Goal: Find specific page/section: Find specific page/section

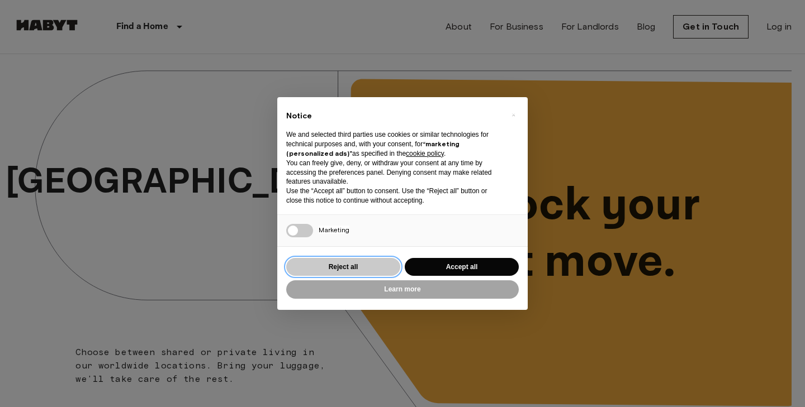
click at [360, 268] on button "Reject all" at bounding box center [343, 267] width 114 height 18
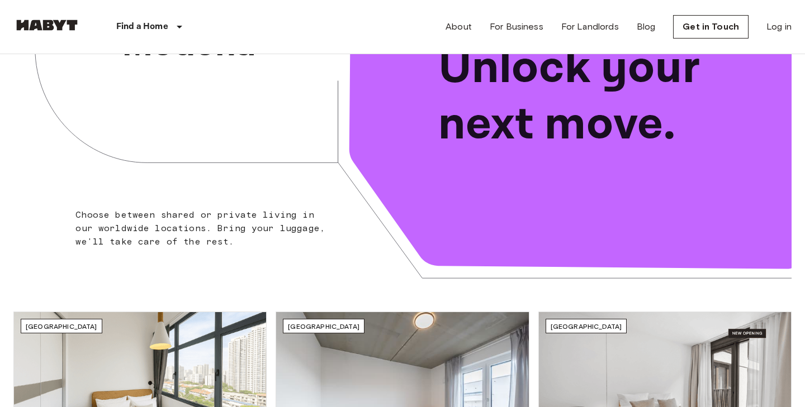
scroll to position [359, 0]
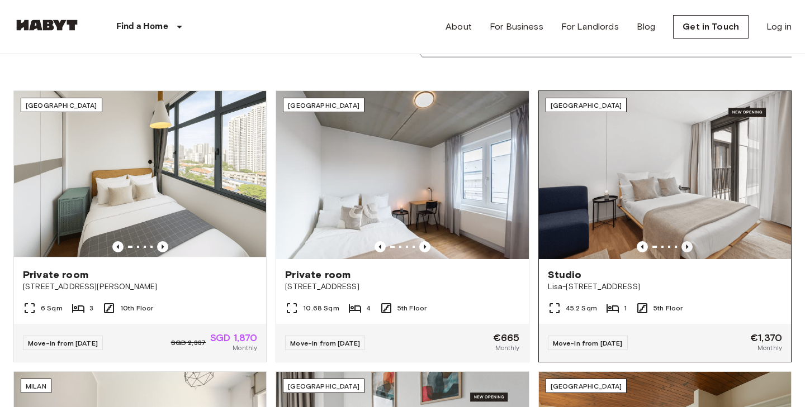
click at [688, 247] on icon "Previous image" at bounding box center [686, 246] width 11 height 11
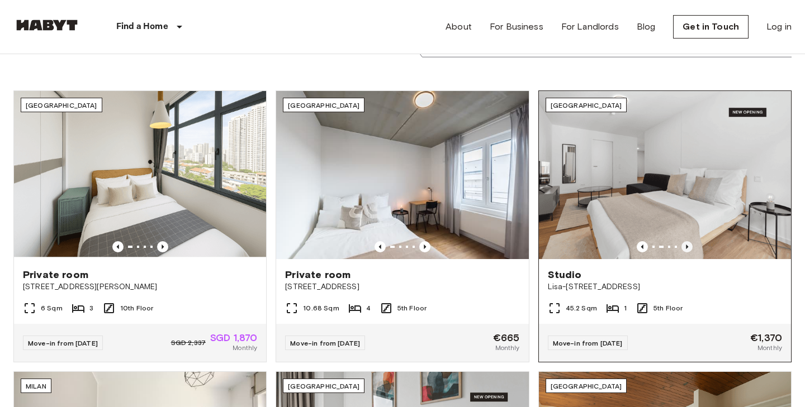
click at [688, 247] on icon "Previous image" at bounding box center [686, 246] width 11 height 11
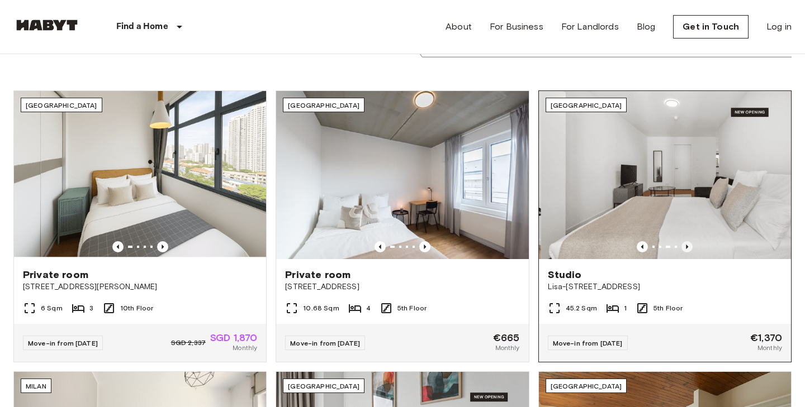
click at [688, 247] on icon "Previous image" at bounding box center [686, 246] width 11 height 11
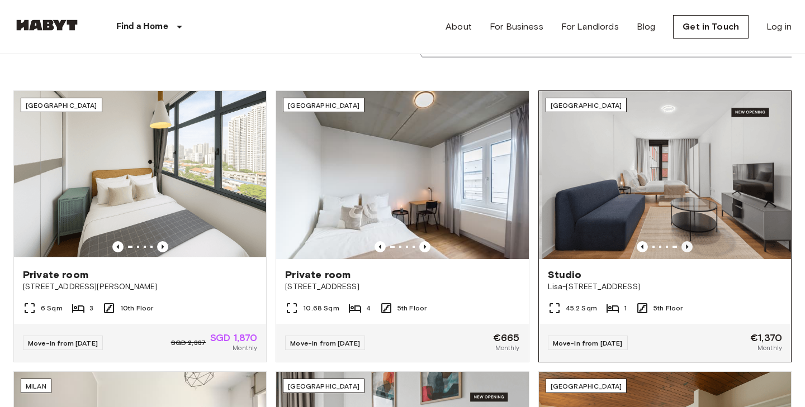
click at [688, 247] on icon "Previous image" at bounding box center [686, 246] width 11 height 11
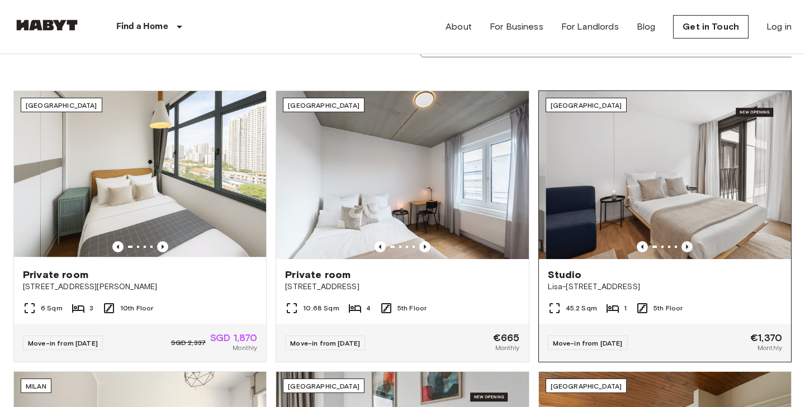
click at [688, 247] on icon "Previous image" at bounding box center [686, 246] width 11 height 11
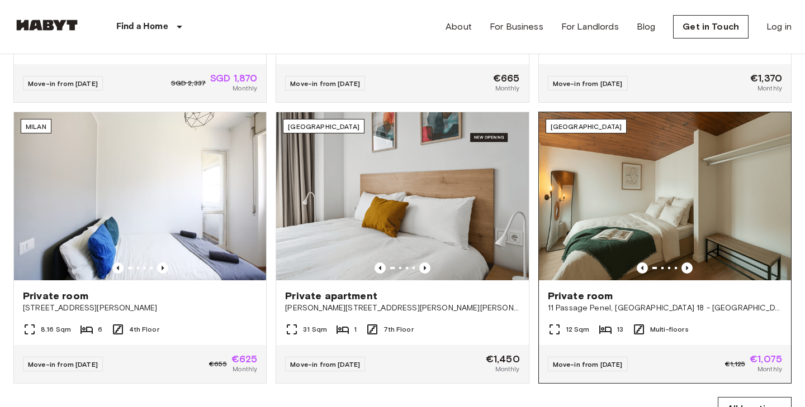
scroll to position [617, 0]
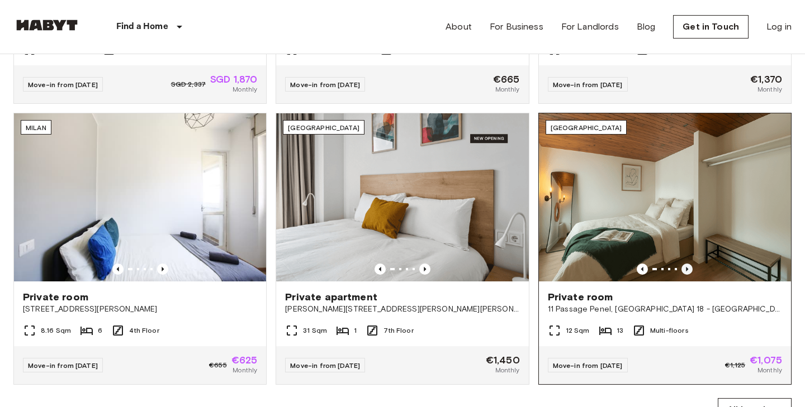
click at [689, 270] on icon "Previous image" at bounding box center [686, 269] width 11 height 11
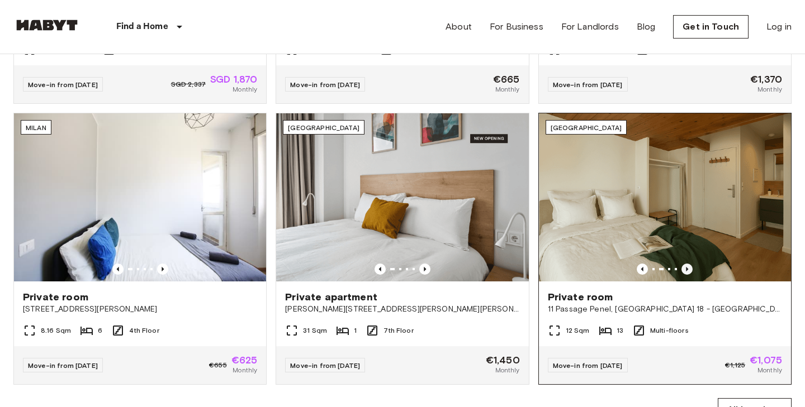
click at [689, 270] on icon "Previous image" at bounding box center [686, 269] width 11 height 11
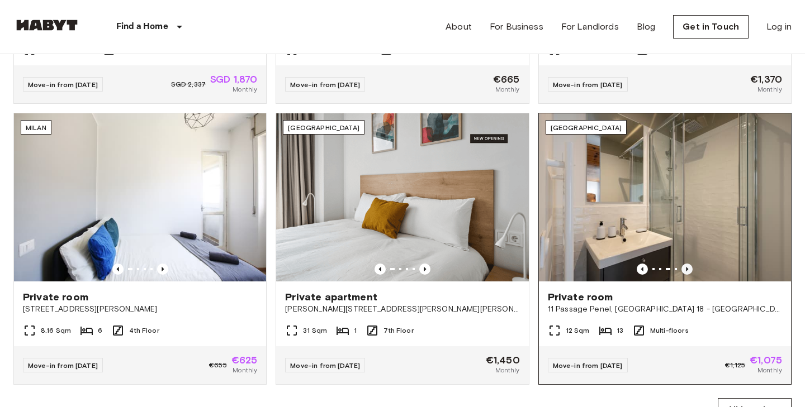
click at [687, 267] on icon "Previous image" at bounding box center [686, 269] width 11 height 11
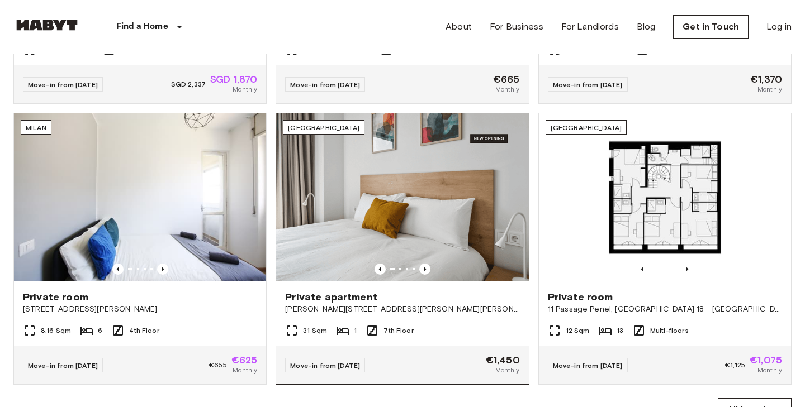
scroll to position [640, 0]
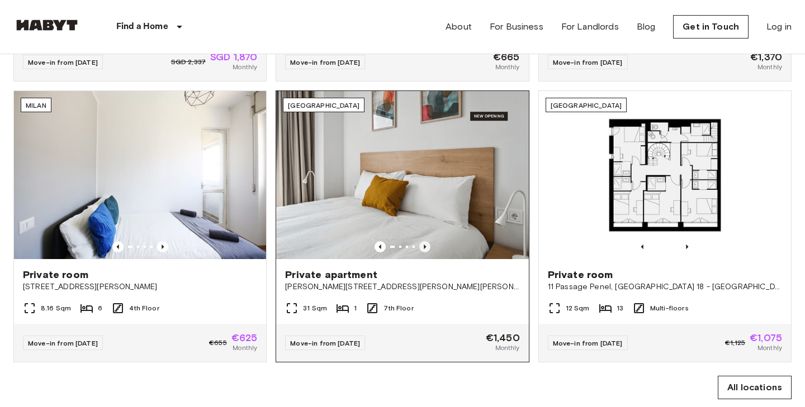
click at [425, 248] on icon "Previous image" at bounding box center [424, 246] width 11 height 11
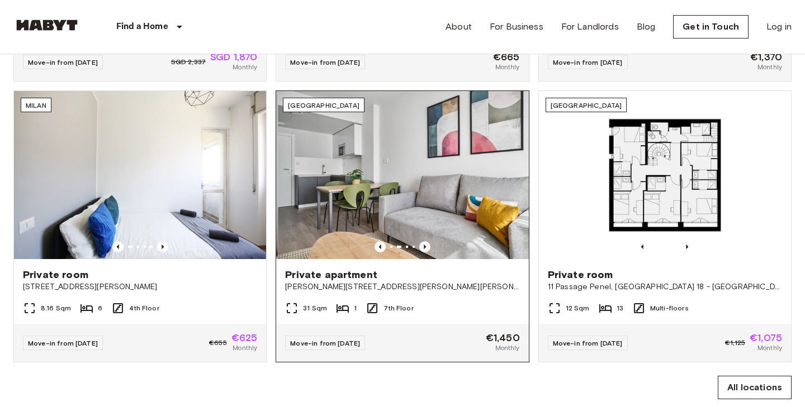
click at [425, 248] on icon "Previous image" at bounding box center [424, 246] width 11 height 11
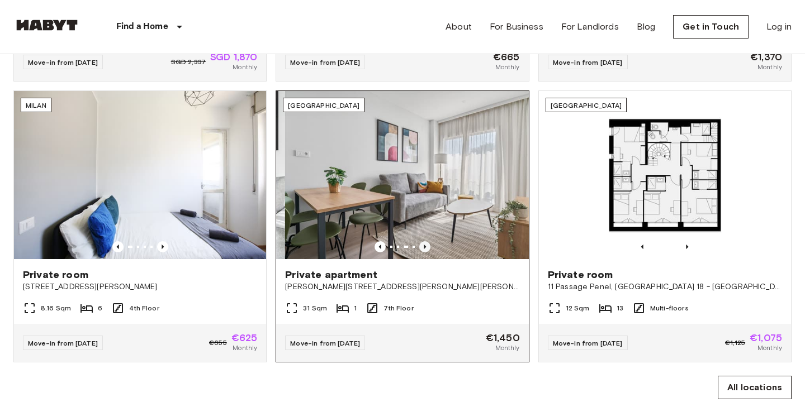
click at [425, 248] on icon "Previous image" at bounding box center [424, 246] width 11 height 11
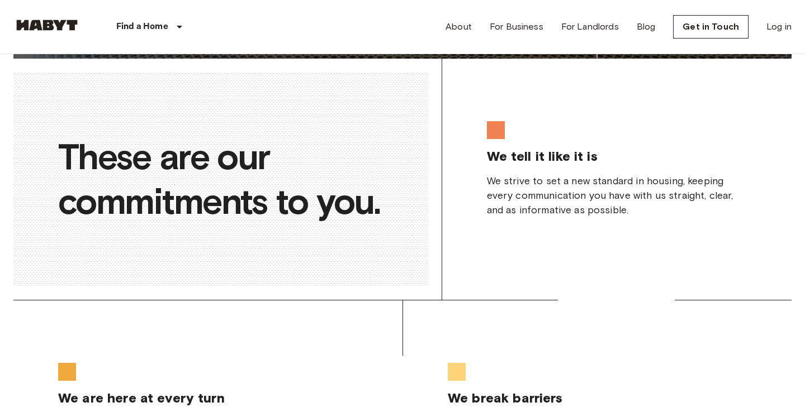
scroll to position [2375, 0]
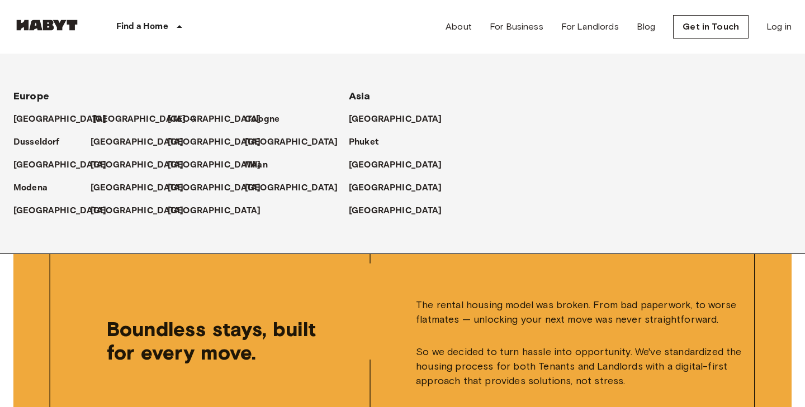
click at [107, 123] on p "[GEOGRAPHIC_DATA]" at bounding box center [139, 119] width 93 height 13
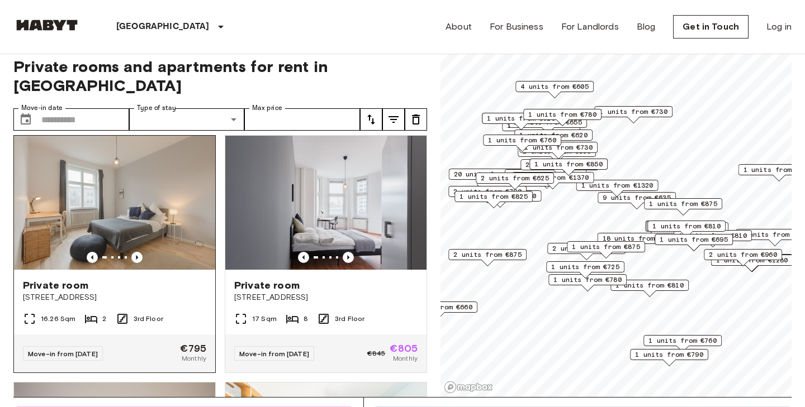
scroll to position [11, 0]
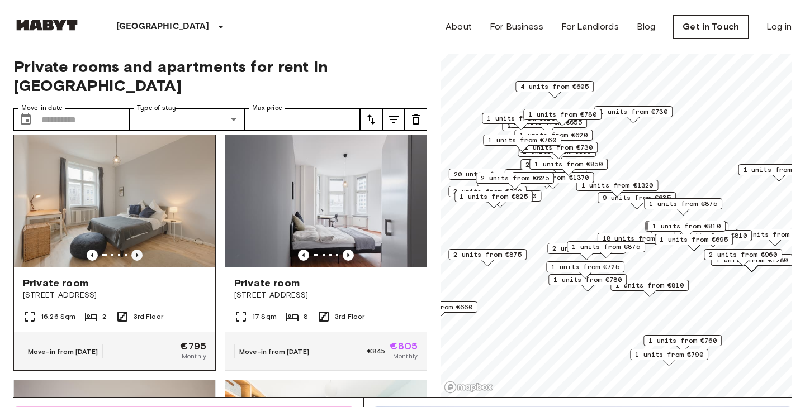
click at [139, 250] on icon "Previous image" at bounding box center [136, 255] width 11 height 11
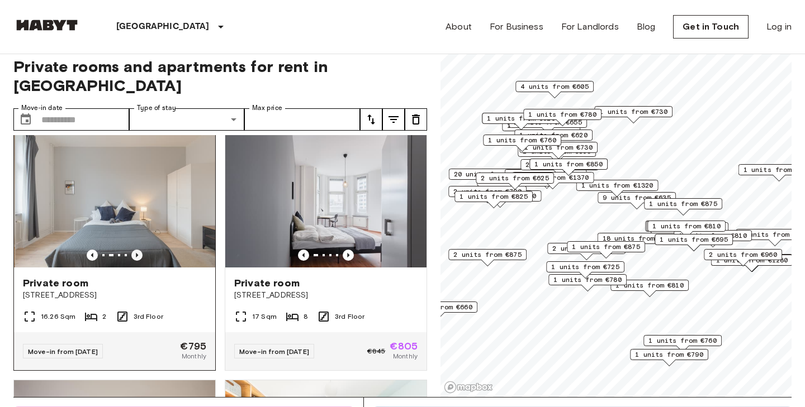
click at [139, 250] on icon "Previous image" at bounding box center [136, 255] width 11 height 11
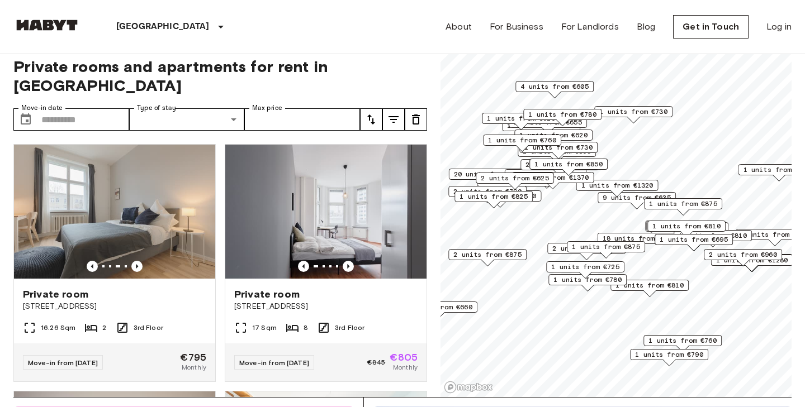
scroll to position [12, 0]
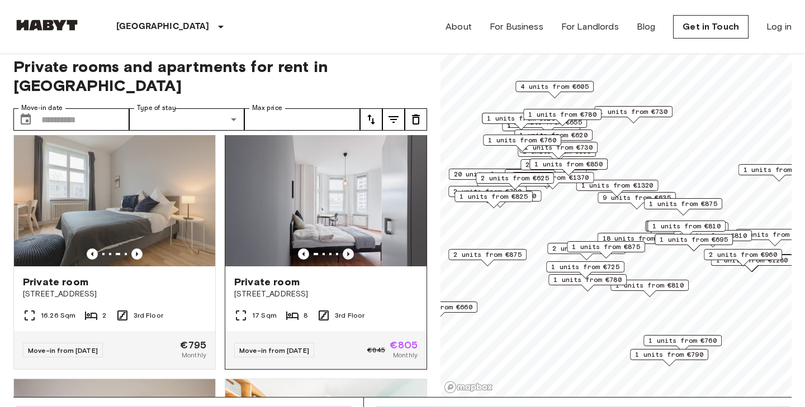
click at [346, 249] on icon "Previous image" at bounding box center [348, 254] width 11 height 11
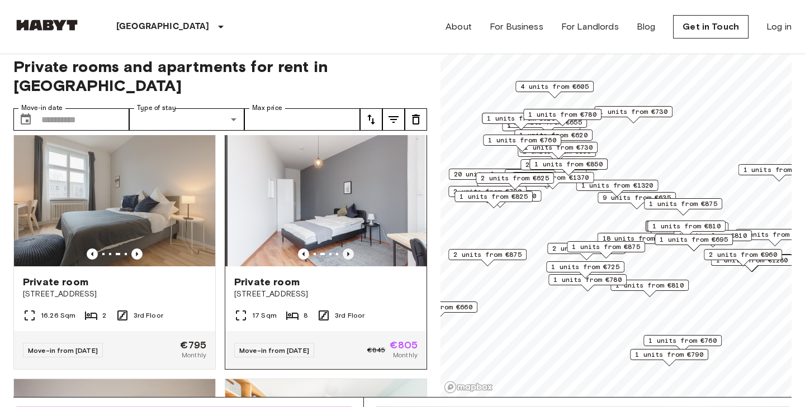
click at [346, 249] on icon "Previous image" at bounding box center [348, 254] width 11 height 11
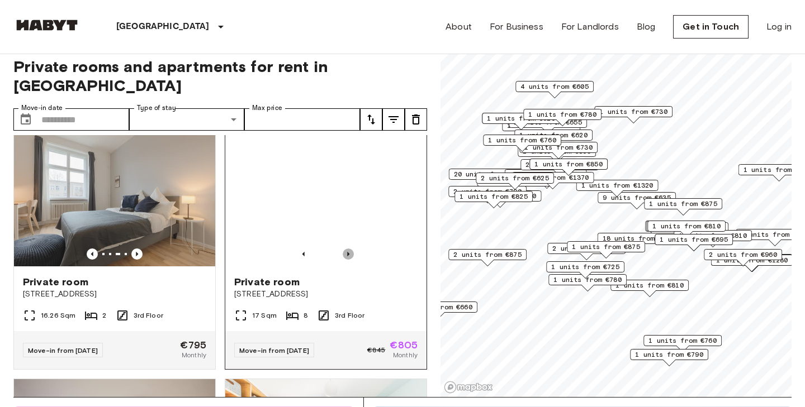
click at [346, 249] on icon "Previous image" at bounding box center [348, 254] width 11 height 11
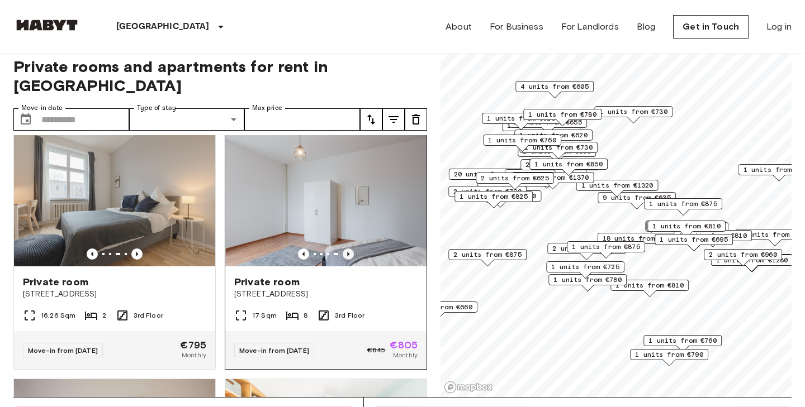
click at [346, 249] on icon "Previous image" at bounding box center [348, 254] width 11 height 11
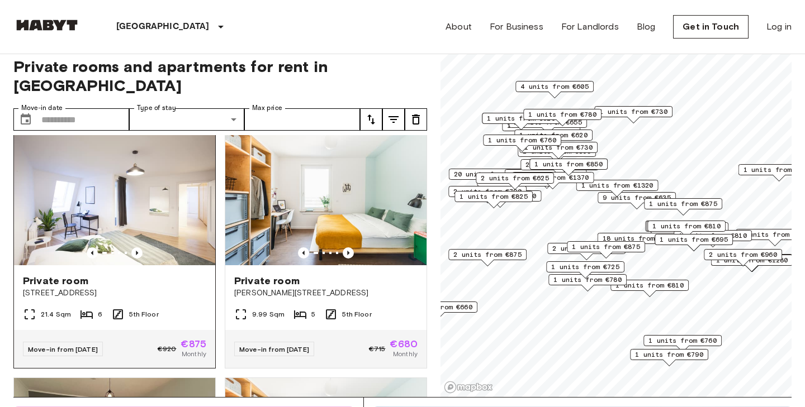
scroll to position [263, 0]
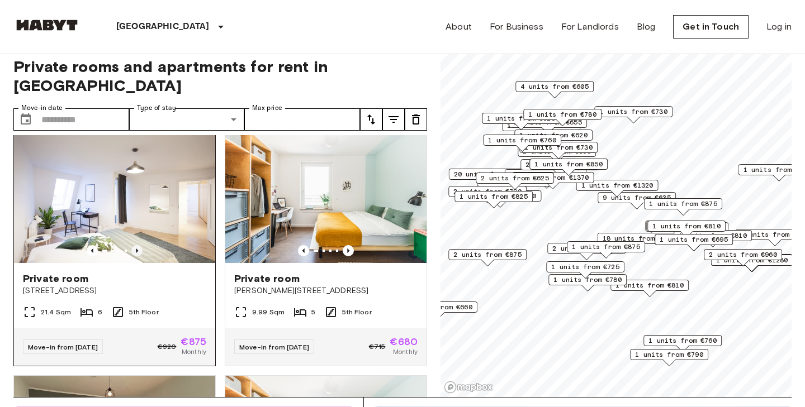
click at [136, 245] on icon "Previous image" at bounding box center [136, 250] width 11 height 11
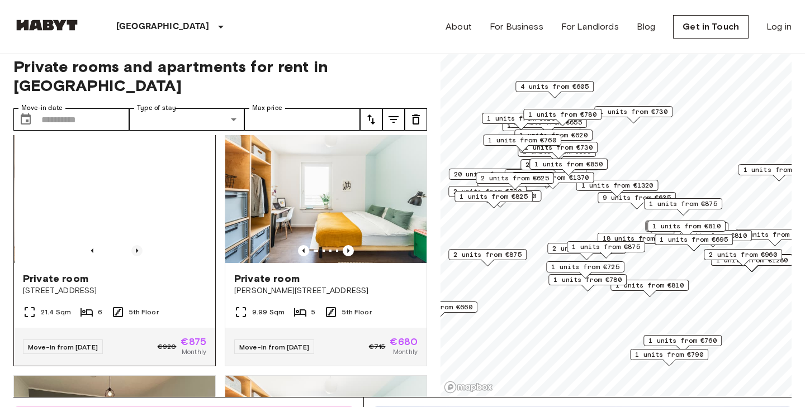
click at [136, 245] on icon "Previous image" at bounding box center [136, 250] width 11 height 11
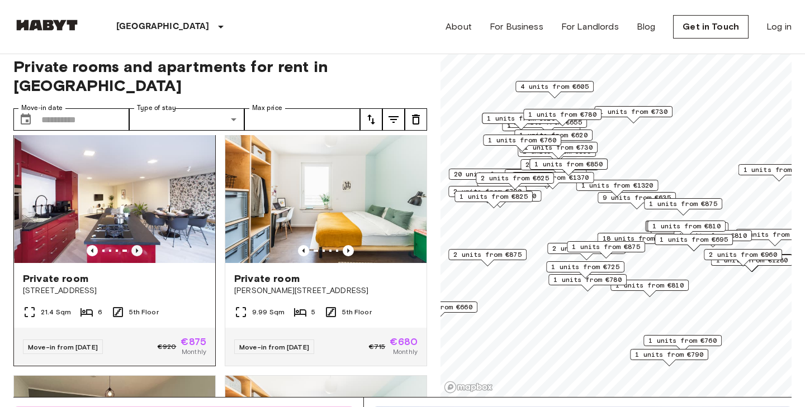
click at [136, 245] on icon "Previous image" at bounding box center [136, 250] width 11 height 11
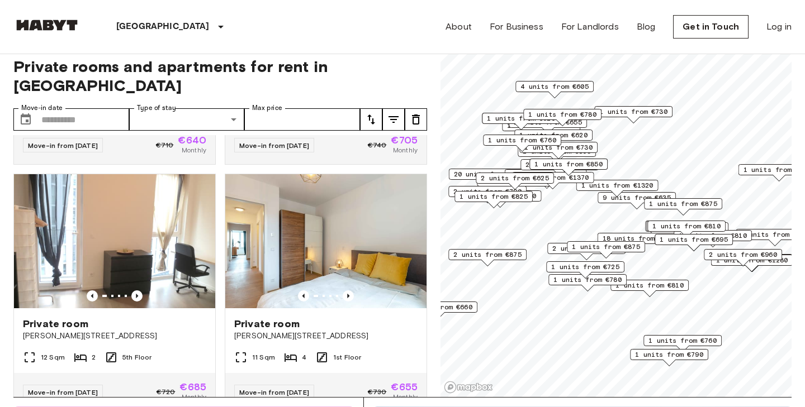
scroll to position [1470, 0]
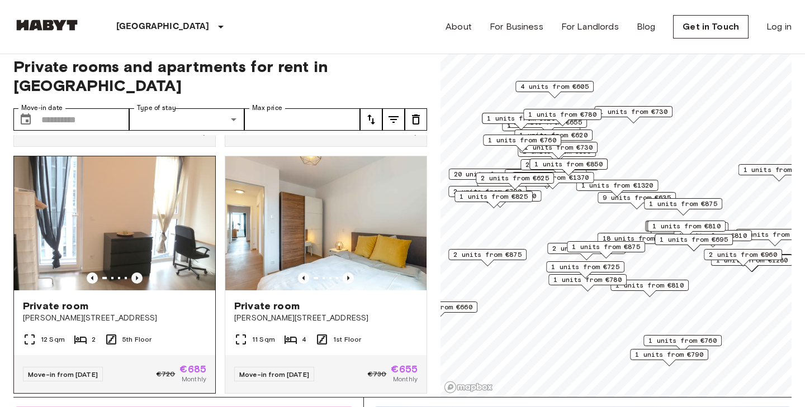
click at [139, 273] on icon "Previous image" at bounding box center [136, 278] width 11 height 11
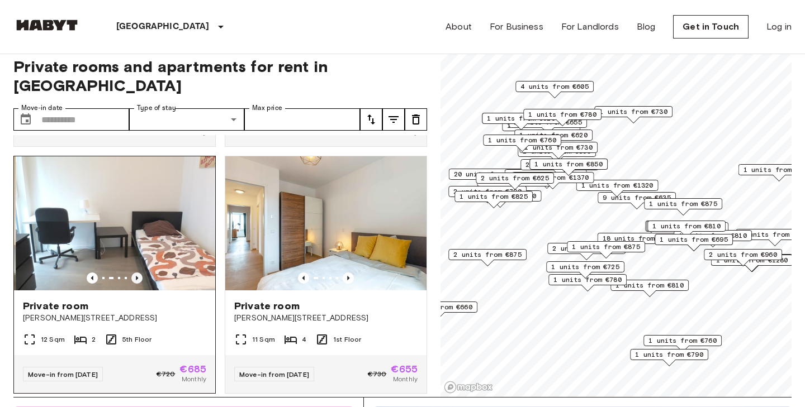
click at [139, 273] on icon "Previous image" at bounding box center [136, 278] width 11 height 11
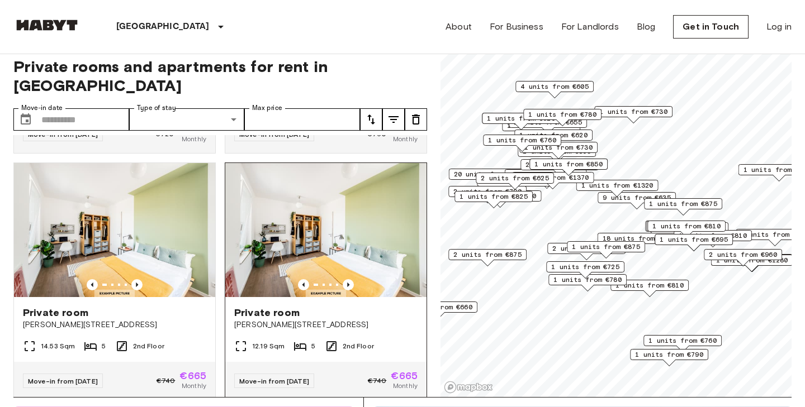
scroll to position [2209, 0]
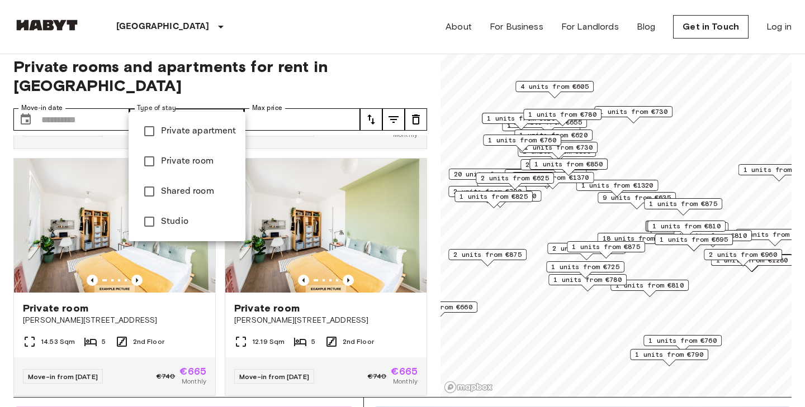
click at [186, 132] on span "Private apartment" at bounding box center [198, 131] width 75 height 13
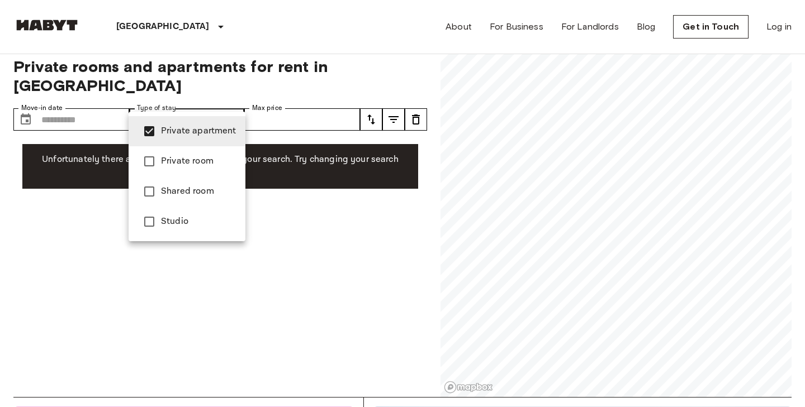
type input "**********"
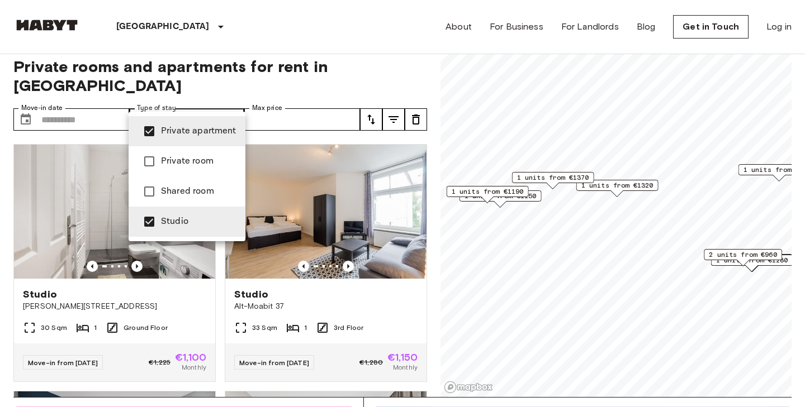
click at [3, 284] on div at bounding box center [402, 203] width 805 height 407
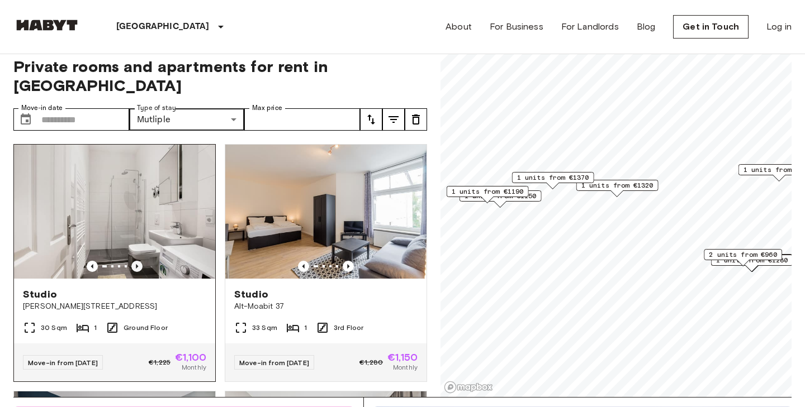
click at [139, 261] on icon "Previous image" at bounding box center [136, 266] width 11 height 11
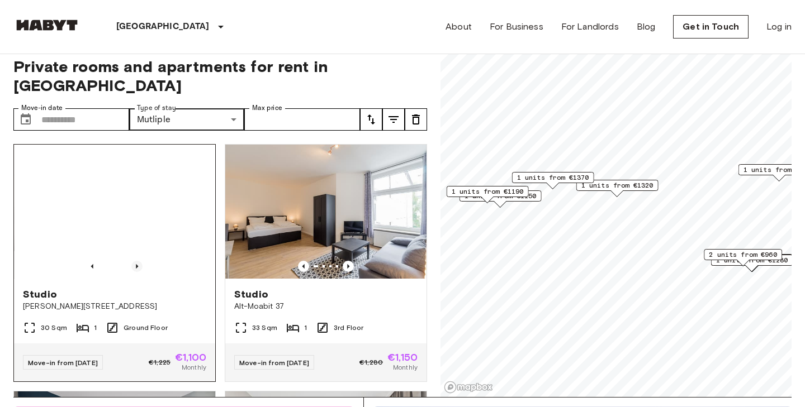
click at [139, 261] on icon "Previous image" at bounding box center [136, 266] width 11 height 11
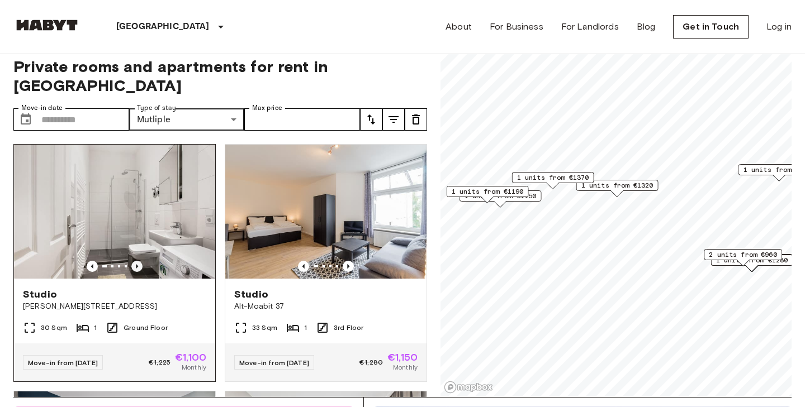
click at [139, 261] on icon "Previous image" at bounding box center [136, 266] width 11 height 11
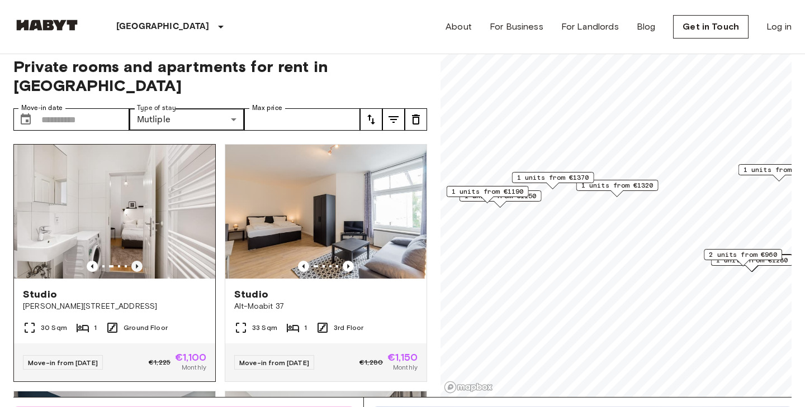
click at [139, 261] on icon "Previous image" at bounding box center [136, 266] width 11 height 11
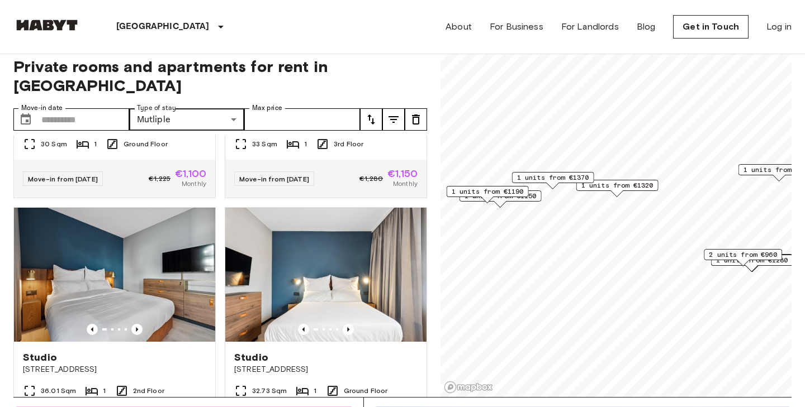
scroll to position [194, 0]
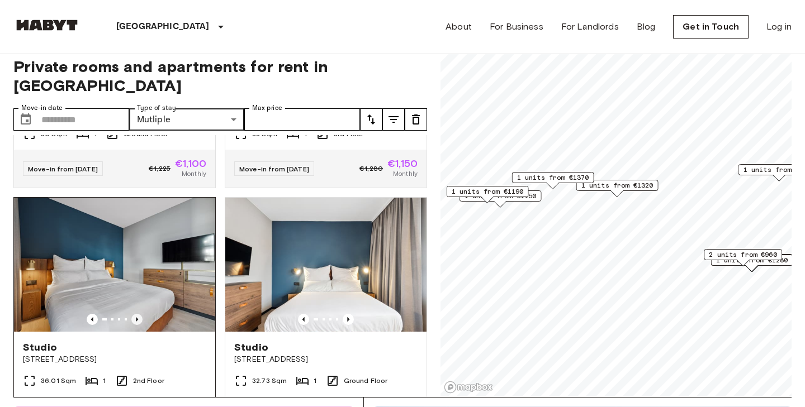
click at [140, 314] on icon "Previous image" at bounding box center [136, 319] width 11 height 11
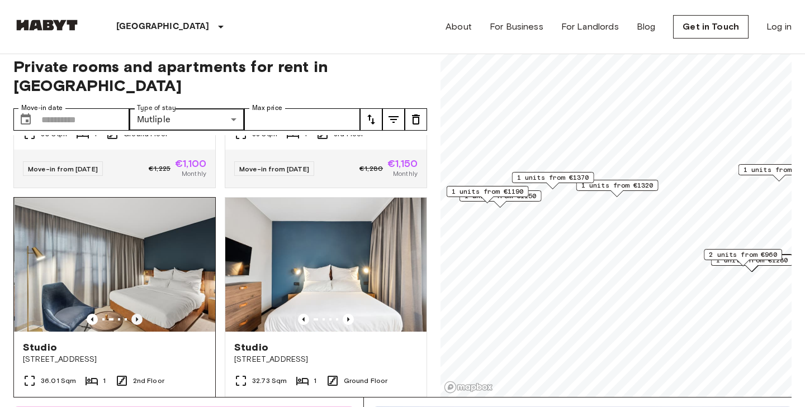
click at [140, 314] on icon "Previous image" at bounding box center [136, 319] width 11 height 11
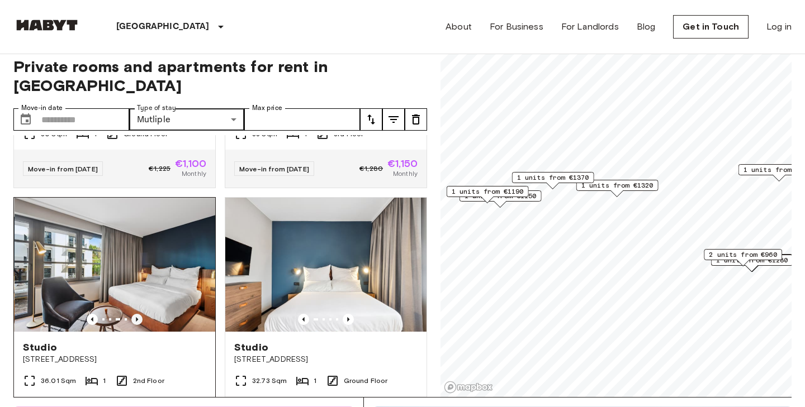
click at [140, 314] on icon "Previous image" at bounding box center [136, 319] width 11 height 11
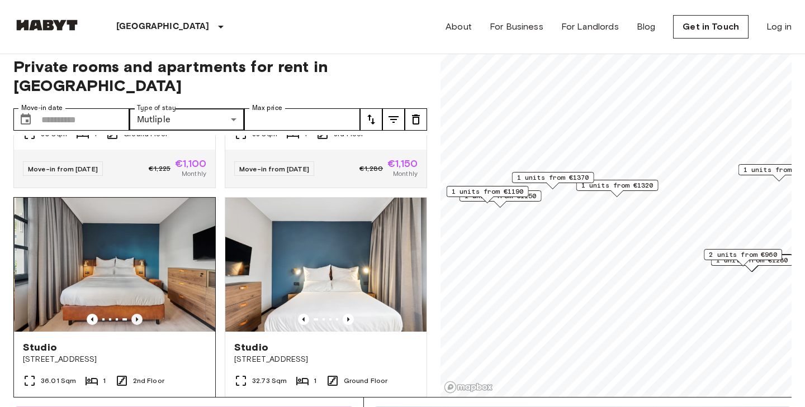
click at [140, 314] on icon "Previous image" at bounding box center [136, 319] width 11 height 11
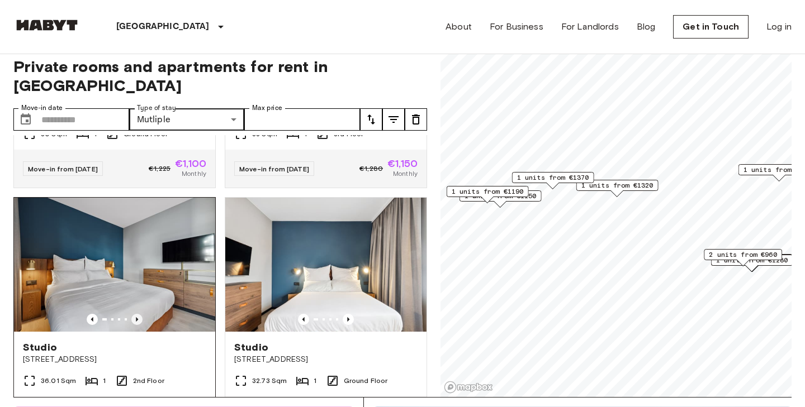
click at [140, 314] on icon "Previous image" at bounding box center [136, 319] width 11 height 11
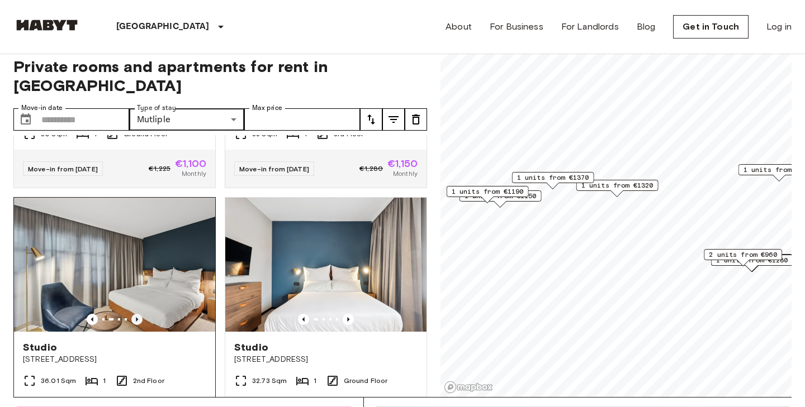
click at [140, 314] on icon "Previous image" at bounding box center [136, 319] width 11 height 11
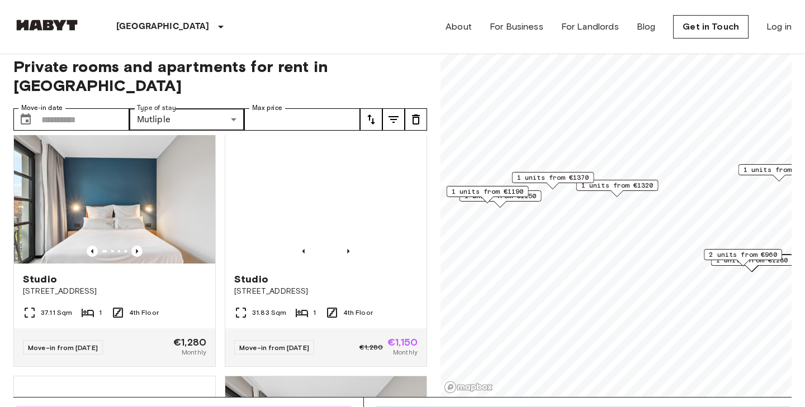
scroll to position [512, 0]
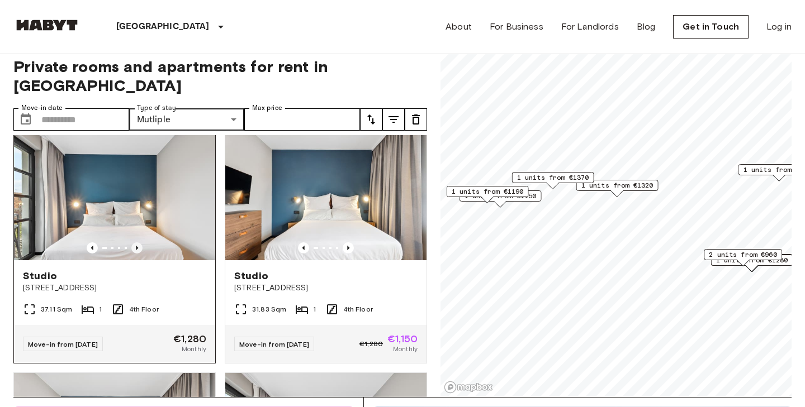
click at [140, 243] on icon "Previous image" at bounding box center [136, 248] width 11 height 11
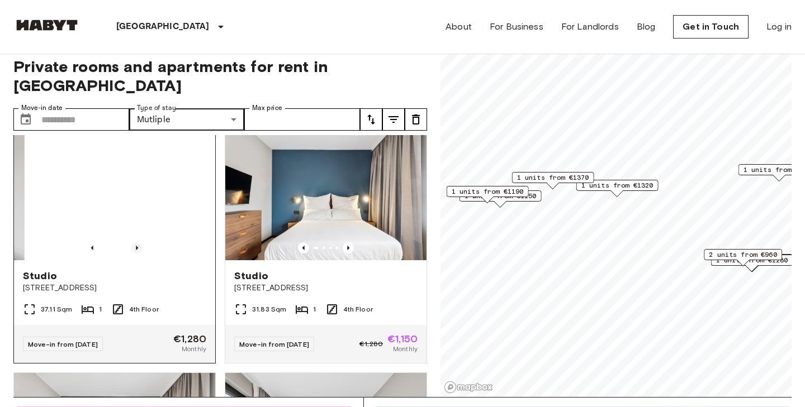
click at [140, 243] on icon "Previous image" at bounding box center [136, 248] width 11 height 11
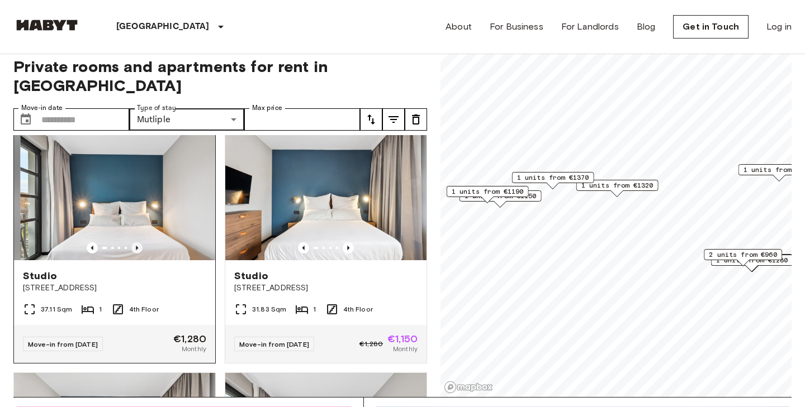
click at [140, 243] on icon "Previous image" at bounding box center [136, 248] width 11 height 11
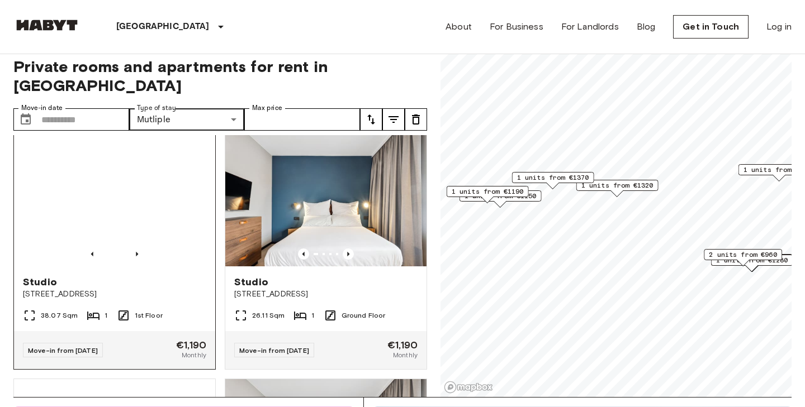
scroll to position [998, 0]
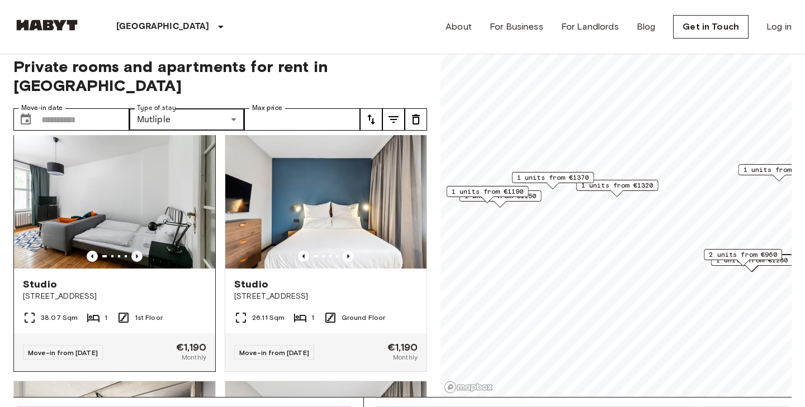
click at [139, 251] on icon "Previous image" at bounding box center [136, 256] width 11 height 11
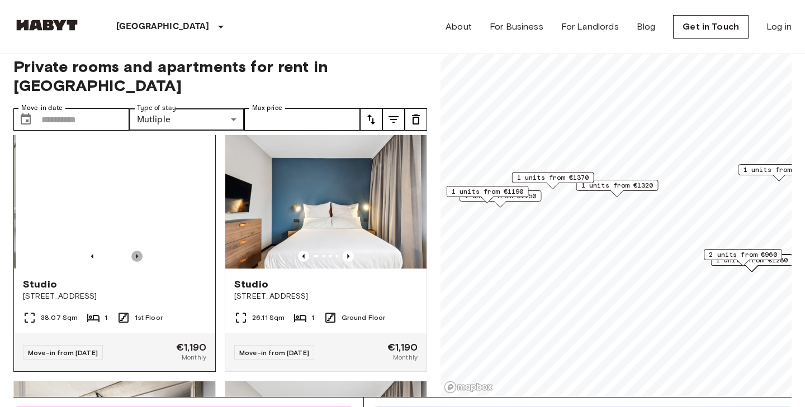
click at [139, 251] on icon "Previous image" at bounding box center [136, 256] width 11 height 11
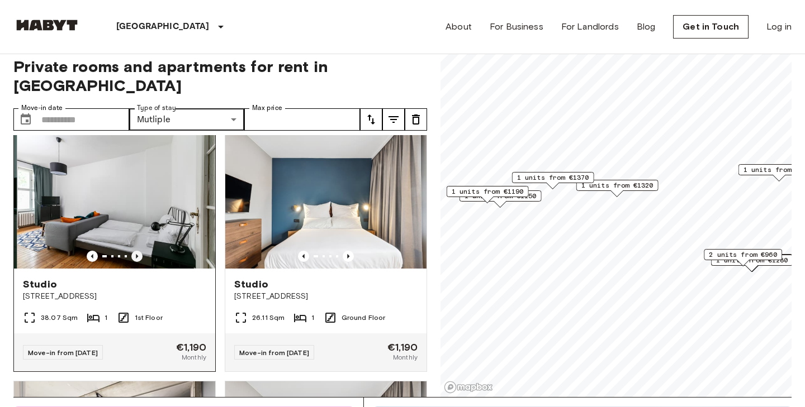
click at [139, 251] on icon "Previous image" at bounding box center [136, 256] width 11 height 11
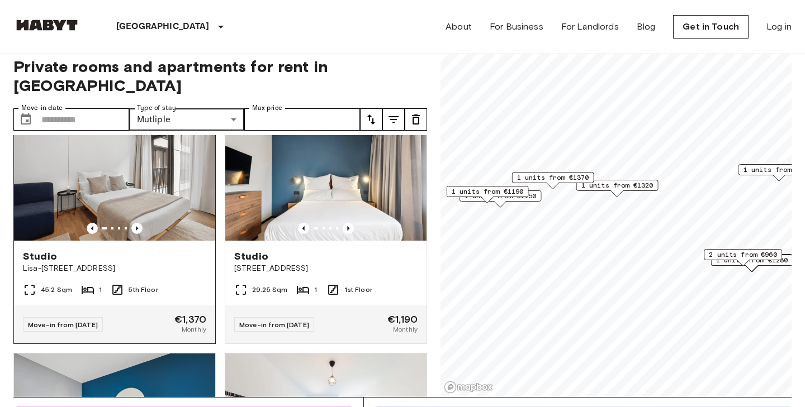
scroll to position [1498, 0]
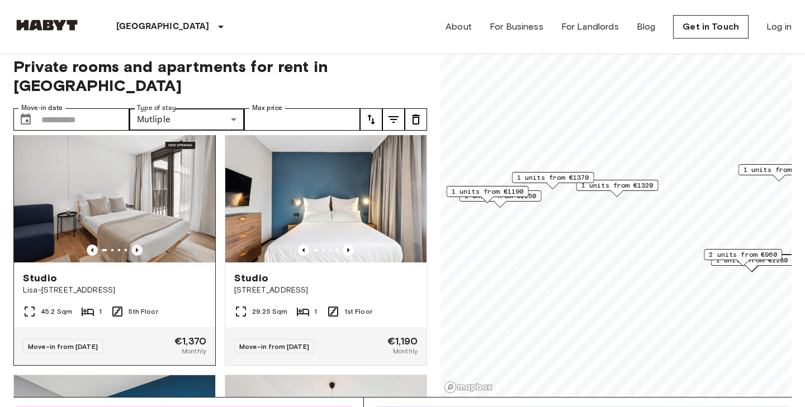
click at [136, 245] on icon "Previous image" at bounding box center [136, 250] width 11 height 11
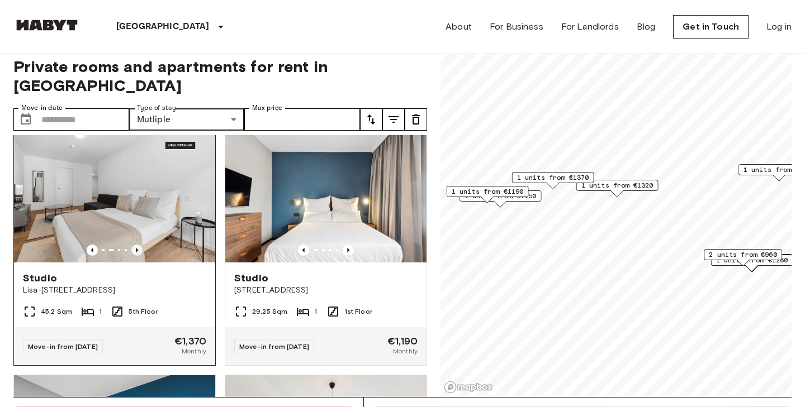
click at [136, 248] on icon "Previous image" at bounding box center [137, 250] width 2 height 4
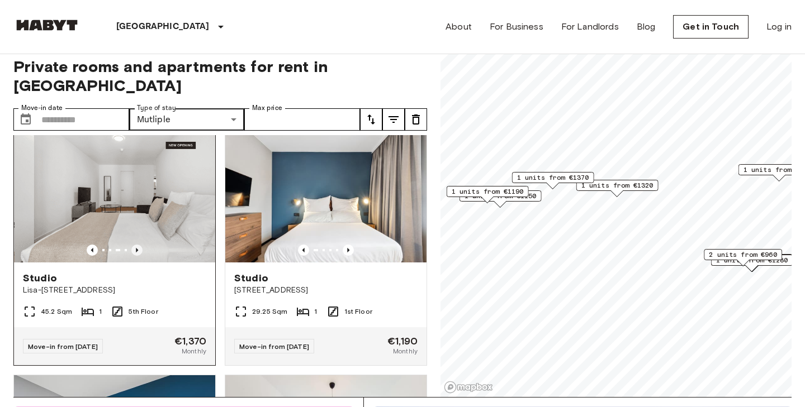
click at [136, 248] on icon "Previous image" at bounding box center [137, 250] width 2 height 4
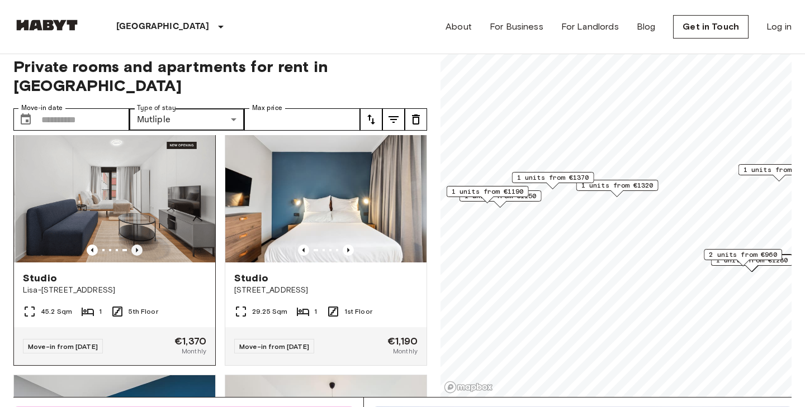
click at [136, 248] on icon "Previous image" at bounding box center [137, 250] width 2 height 4
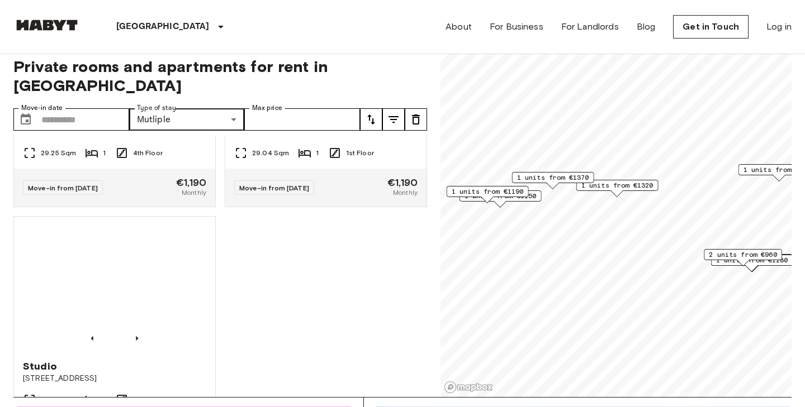
scroll to position [2458, 0]
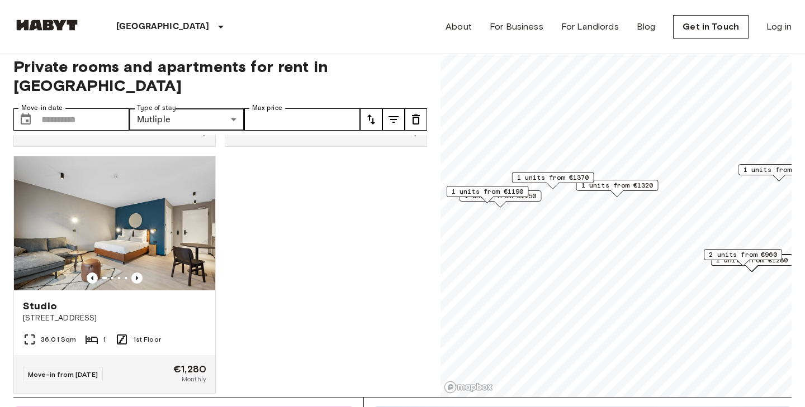
click at [37, 25] on img at bounding box center [46, 25] width 67 height 11
